Goal: Transaction & Acquisition: Book appointment/travel/reservation

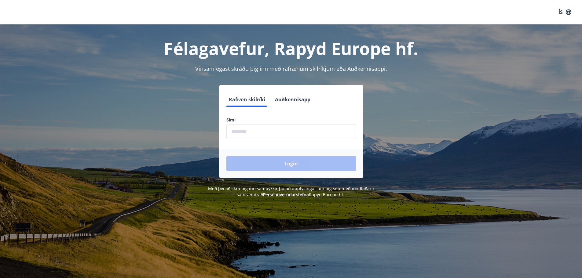
click at [266, 132] on input "phone" at bounding box center [291, 131] width 130 height 15
click at [265, 131] on input "phone" at bounding box center [291, 131] width 130 height 15
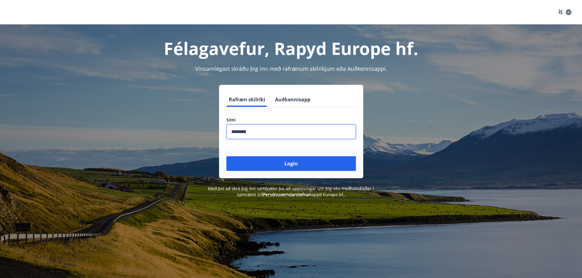
type input "********"
click at [226, 156] on button "Login" at bounding box center [291, 163] width 130 height 15
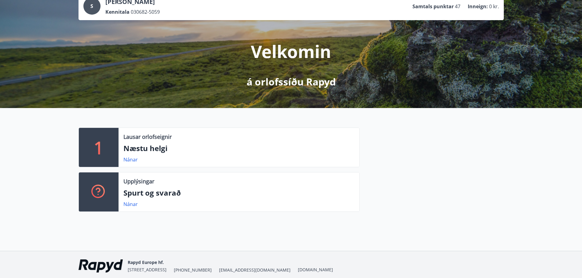
scroll to position [7, 0]
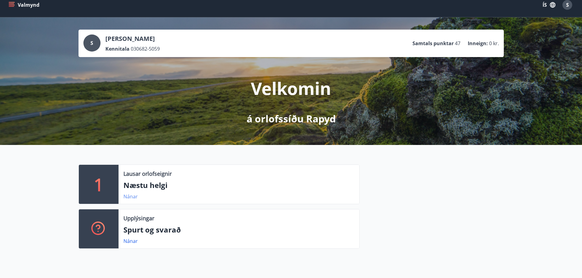
click at [132, 198] on link "Nánar" at bounding box center [130, 196] width 14 height 7
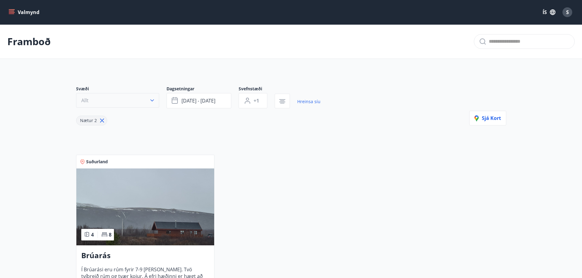
click at [138, 105] on button "Allt" at bounding box center [117, 100] width 83 height 15
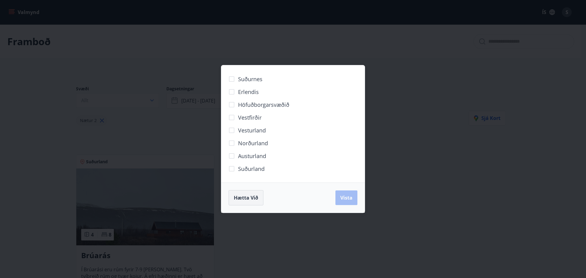
click at [250, 198] on span "Hætta við" at bounding box center [246, 198] width 24 height 7
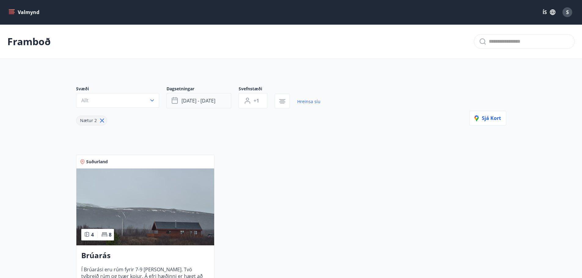
click at [203, 102] on span "sep 19 - sep 22" at bounding box center [198, 100] width 34 height 7
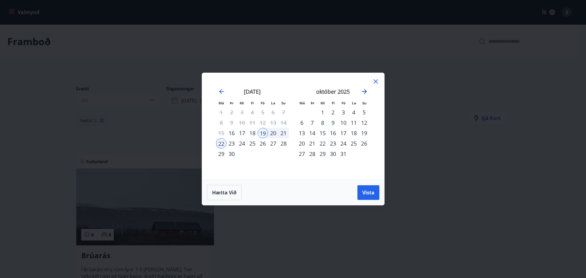
click at [363, 91] on icon "Move forward to switch to the next month." at bounding box center [364, 91] width 5 height 5
click at [341, 112] on div "2" at bounding box center [343, 112] width 10 height 10
click at [364, 113] on div "4" at bounding box center [364, 112] width 10 height 10
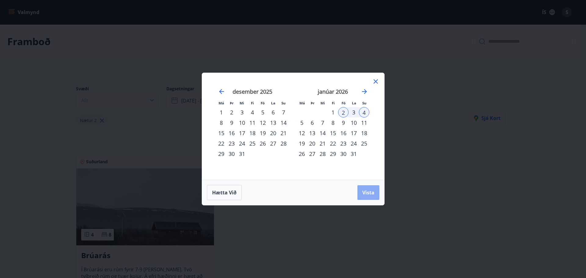
click at [370, 194] on span "Vista" at bounding box center [369, 192] width 12 height 7
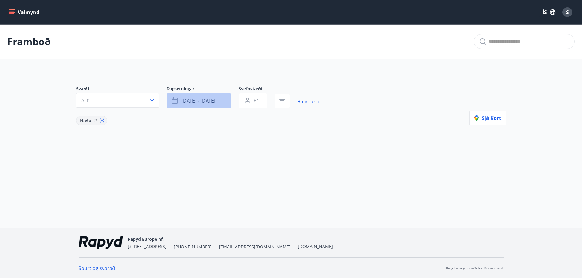
click at [202, 105] on button "jan 02 - jan 04" at bounding box center [198, 100] width 65 height 15
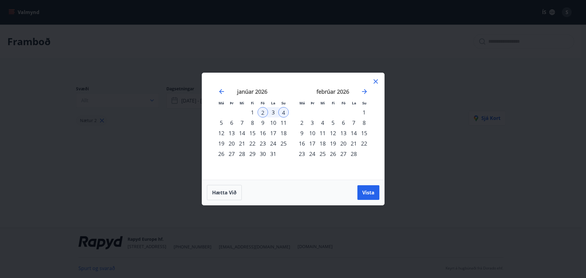
click at [263, 113] on div "2" at bounding box center [263, 112] width 10 height 10
click at [220, 121] on div "5" at bounding box center [221, 123] width 10 height 10
click at [375, 193] on button "Vista" at bounding box center [369, 192] width 22 height 15
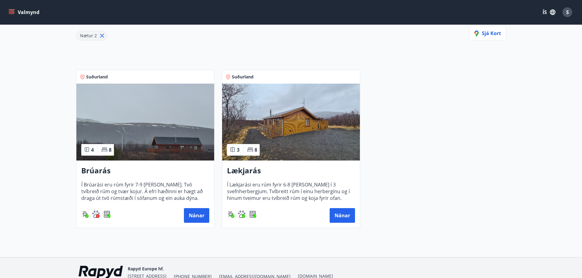
scroll to position [92, 0]
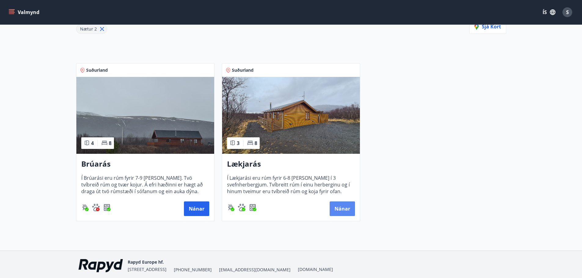
click at [340, 208] on button "Nánar" at bounding box center [342, 209] width 25 height 15
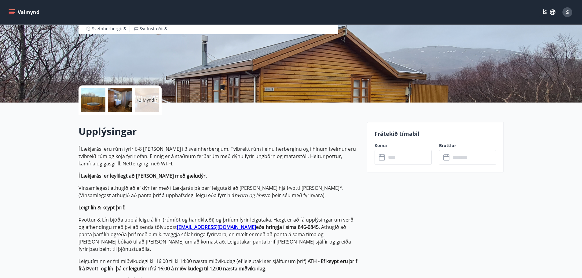
scroll to position [60, 0]
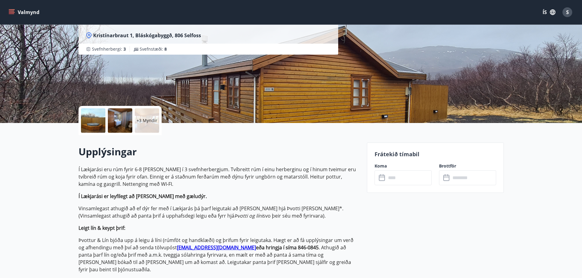
click at [395, 174] on input "text" at bounding box center [409, 177] width 46 height 15
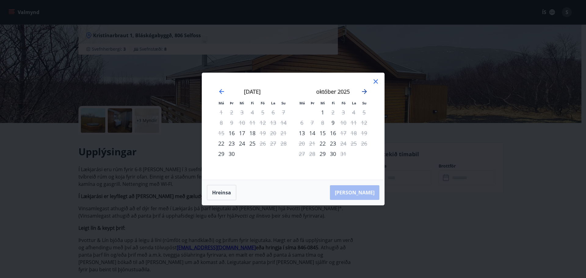
click at [364, 91] on icon "Move forward to switch to the next month." at bounding box center [364, 91] width 7 height 7
click at [366, 93] on icon "Move forward to switch to the next month." at bounding box center [364, 91] width 7 height 7
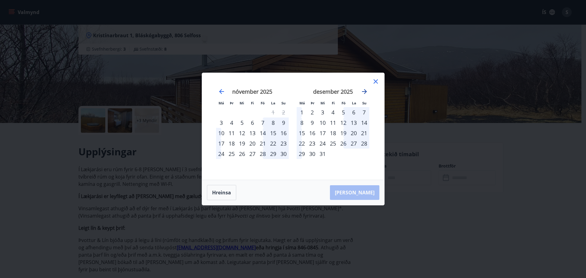
click at [366, 93] on icon "Move forward to switch to the next month." at bounding box center [364, 91] width 5 height 5
click at [377, 82] on icon at bounding box center [376, 81] width 4 height 4
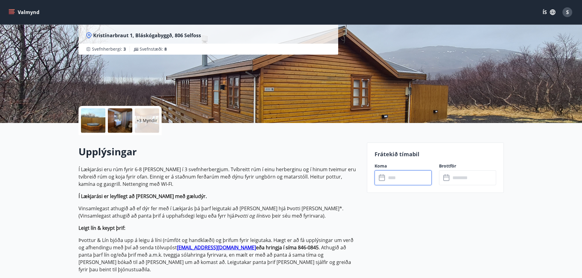
click at [401, 176] on input "text" at bounding box center [409, 177] width 46 height 15
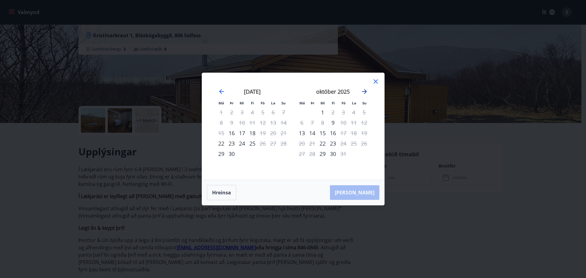
click at [367, 92] on icon "Move forward to switch to the next month." at bounding box center [364, 91] width 5 height 5
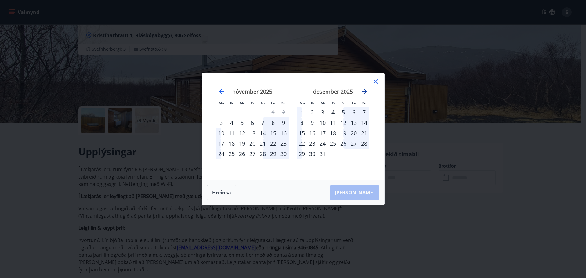
click at [367, 92] on icon "Move forward to switch to the next month." at bounding box center [364, 91] width 5 height 5
click at [343, 113] on div "2" at bounding box center [343, 112] width 10 height 10
click at [302, 123] on div "5" at bounding box center [302, 123] width 10 height 10
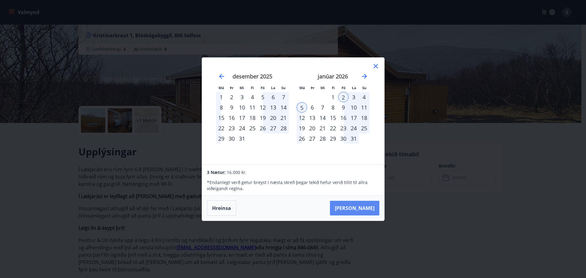
click at [367, 209] on button "Taka Frá" at bounding box center [354, 208] width 49 height 15
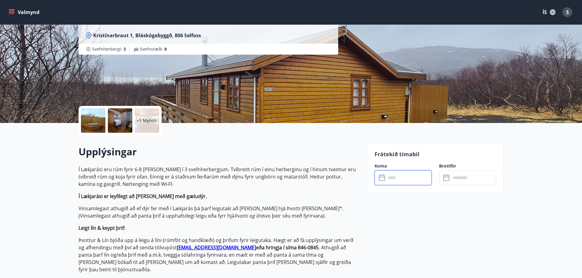
type input "******"
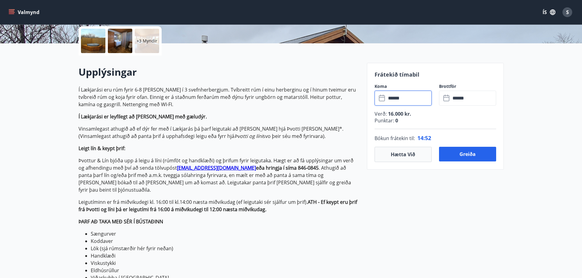
scroll to position [152, 0]
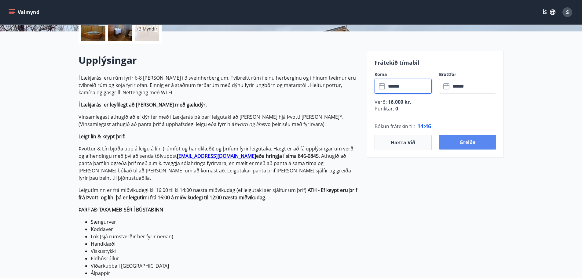
click at [474, 141] on button "Greiða" at bounding box center [467, 142] width 57 height 15
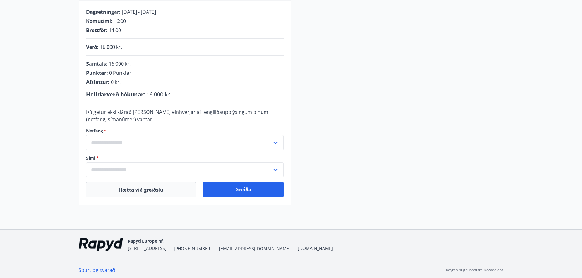
scroll to position [126, 0]
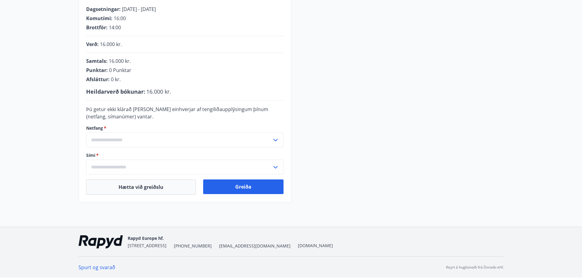
click at [144, 140] on input "text" at bounding box center [179, 140] width 186 height 15
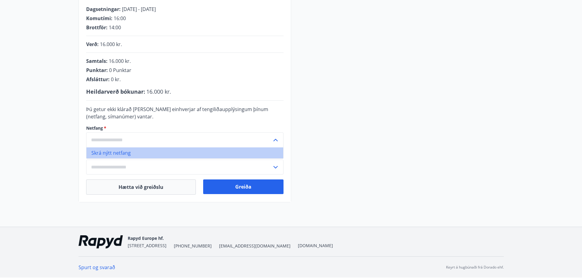
click at [117, 152] on li "Skrá nýtt netfang" at bounding box center [184, 153] width 197 height 11
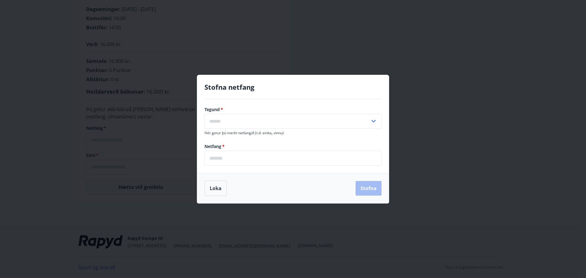
click at [222, 121] on input "text" at bounding box center [288, 121] width 166 height 15
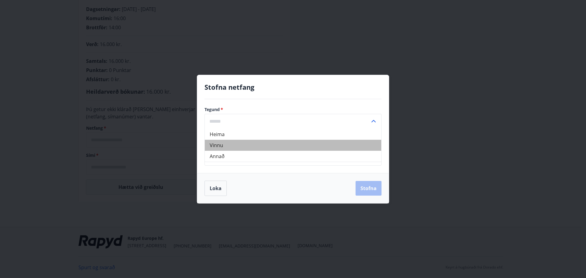
click at [224, 148] on li "Vinnu" at bounding box center [293, 145] width 177 height 11
type input "*****"
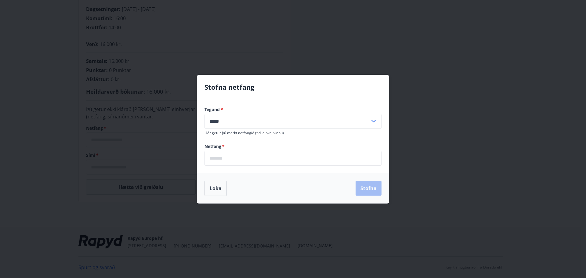
click at [226, 156] on input "email" at bounding box center [293, 158] width 177 height 15
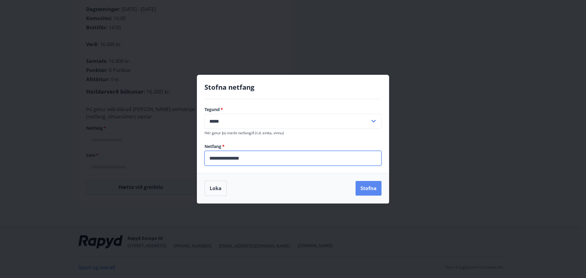
type input "**********"
click at [367, 188] on button "Stofna" at bounding box center [369, 188] width 26 height 15
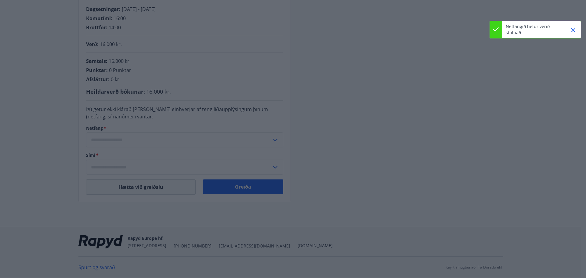
type input "**********"
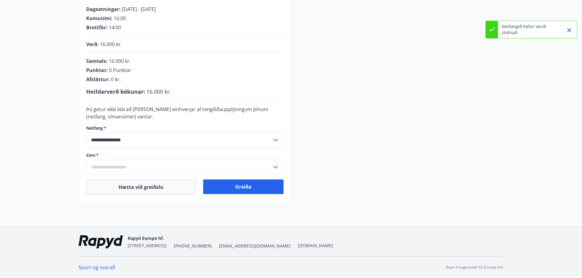
click at [155, 166] on input "text" at bounding box center [179, 167] width 186 height 15
click at [139, 178] on li "Skrá nýtt símanúmer" at bounding box center [184, 180] width 197 height 11
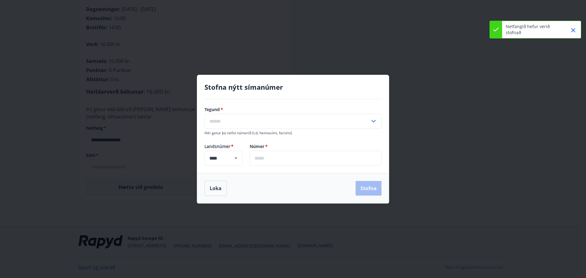
click at [239, 126] on input "text" at bounding box center [288, 121] width 166 height 15
click at [228, 137] on li "Farsími" at bounding box center [293, 134] width 177 height 11
type input "*******"
click at [265, 158] on input "text" at bounding box center [316, 158] width 132 height 15
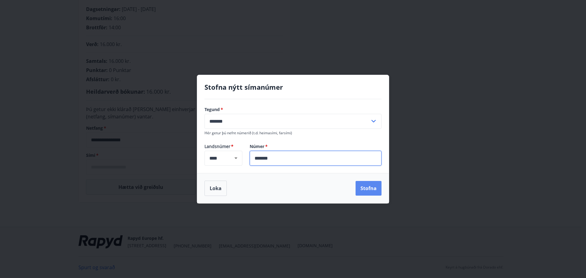
type input "*******"
click at [363, 185] on button "Stofna" at bounding box center [369, 188] width 26 height 15
type input "**********"
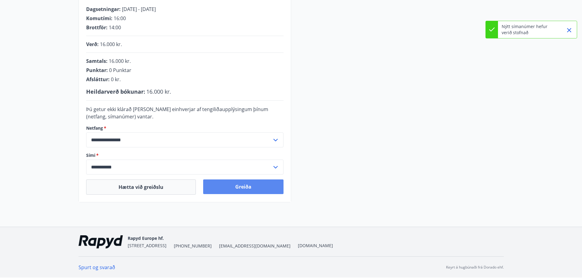
click at [240, 189] on button "Greiða" at bounding box center [243, 187] width 80 height 15
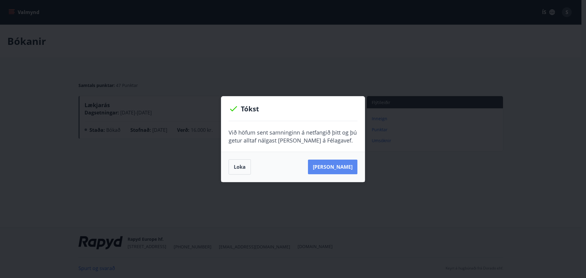
click at [337, 170] on button "[PERSON_NAME]" at bounding box center [332, 167] width 49 height 15
